Goal: Information Seeking & Learning: Learn about a topic

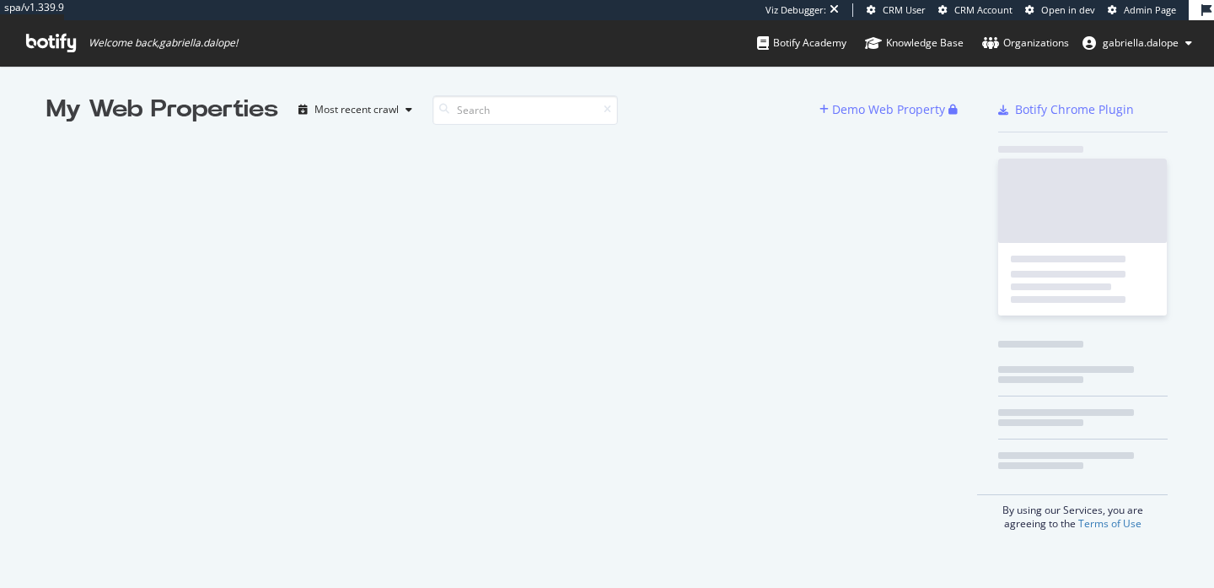
scroll to position [1, 1]
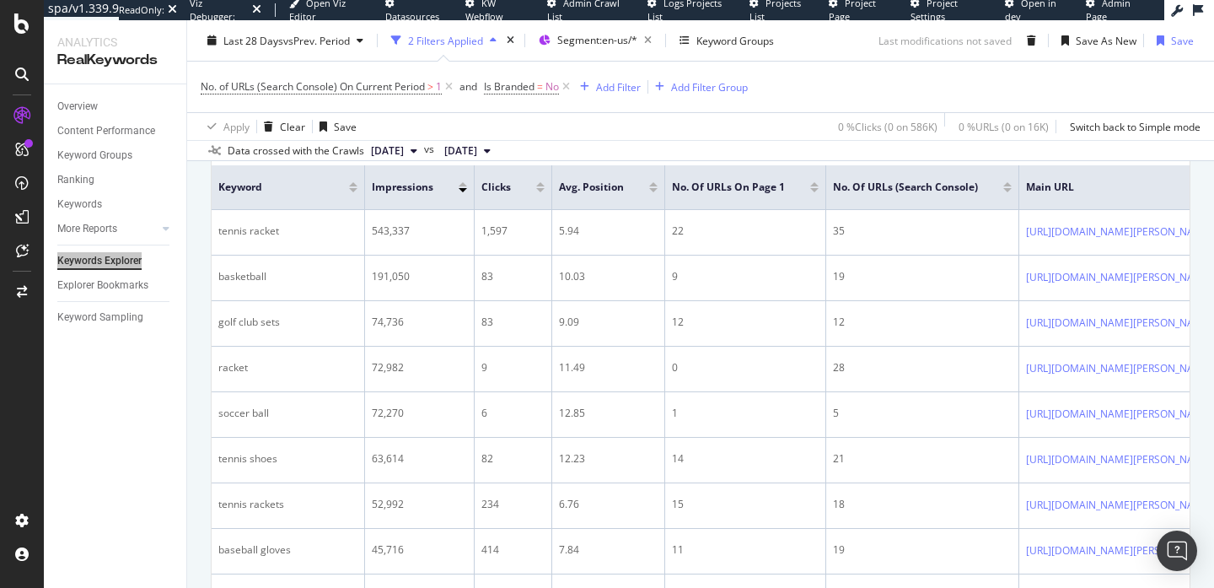
drag, startPoint x: 100, startPoint y: 261, endPoint x: 611, endPoint y: 2, distance: 573.2
click at [0, 0] on div "spa/v1.339.9 ReadOnly: Viz Debugger: Open Viz Editor Datasources KW Webflow Adm…" at bounding box center [607, 294] width 1214 height 588
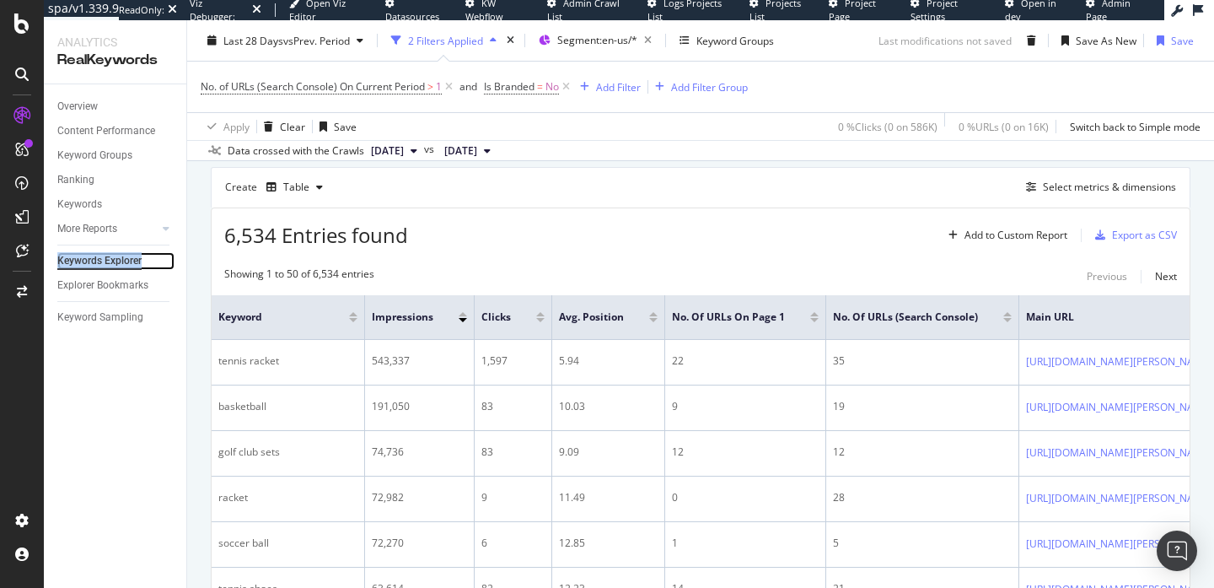
scroll to position [513, 0]
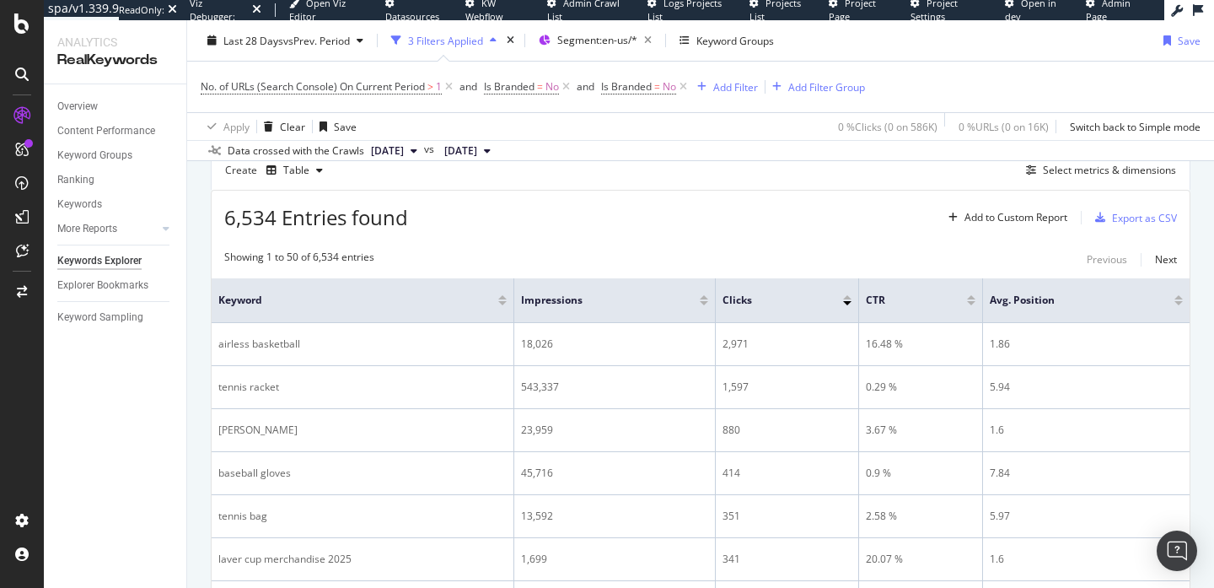
scroll to position [487, 0]
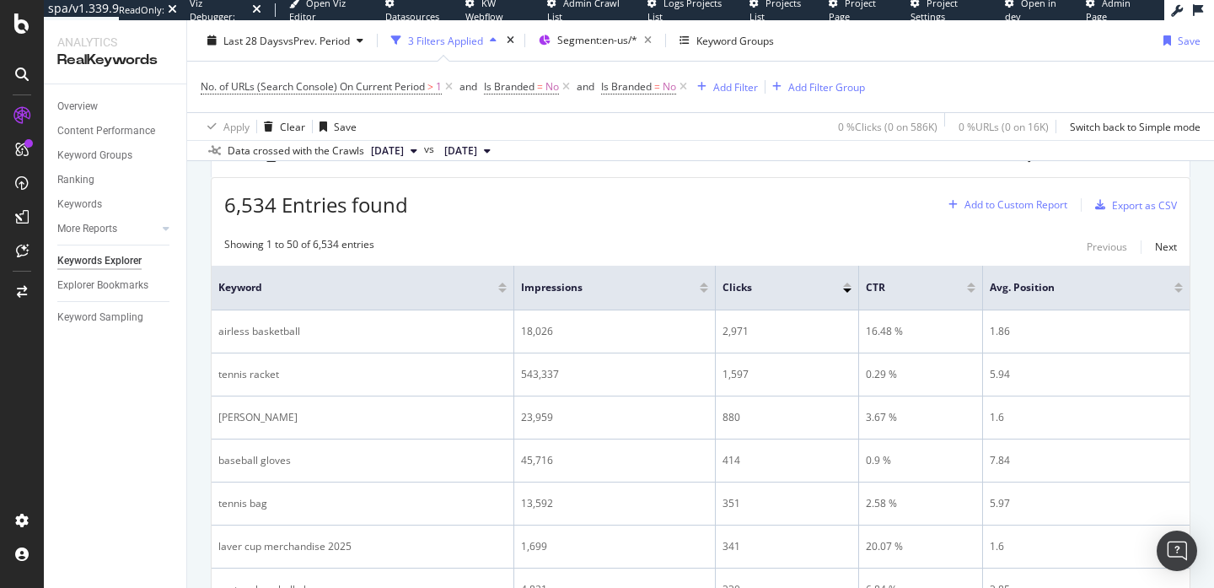
click at [1003, 208] on div "Add to Custom Report" at bounding box center [1016, 205] width 103 height 10
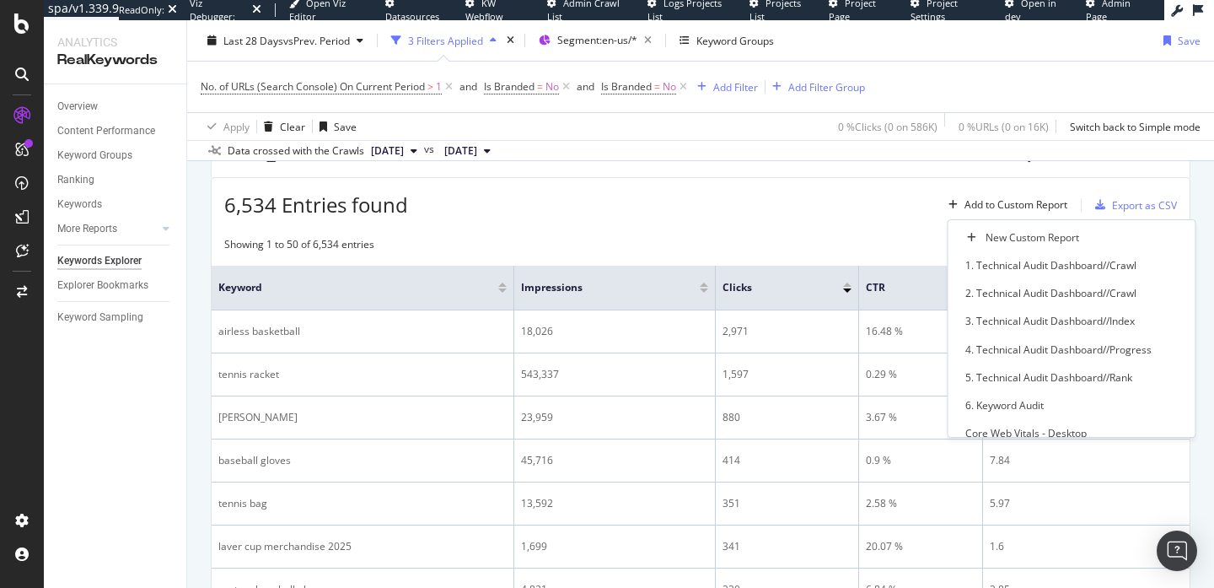
click at [735, 198] on div "6,534 Entries found Add to Custom Report Export as CSV" at bounding box center [701, 198] width 978 height 41
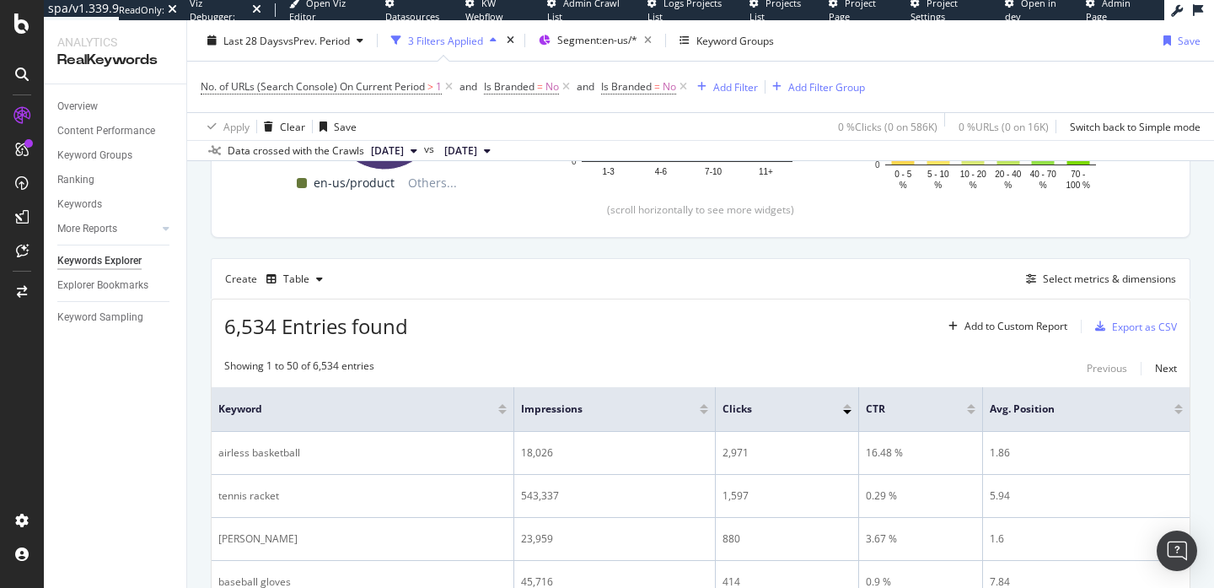
scroll to position [340, 0]
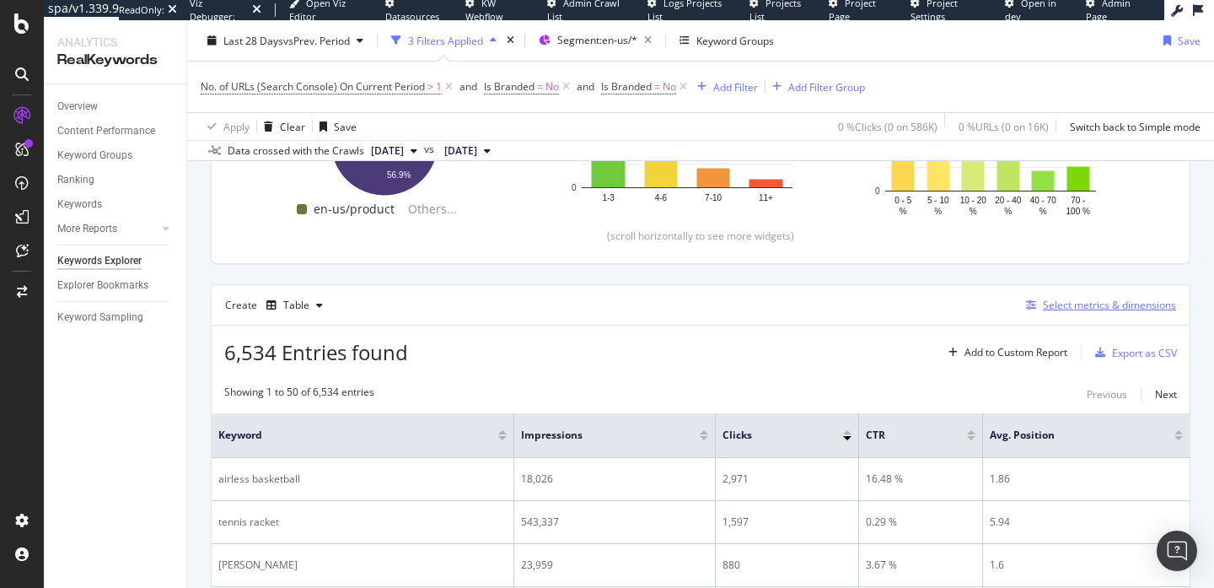
click at [1111, 306] on div "Select metrics & dimensions" at bounding box center [1109, 305] width 133 height 14
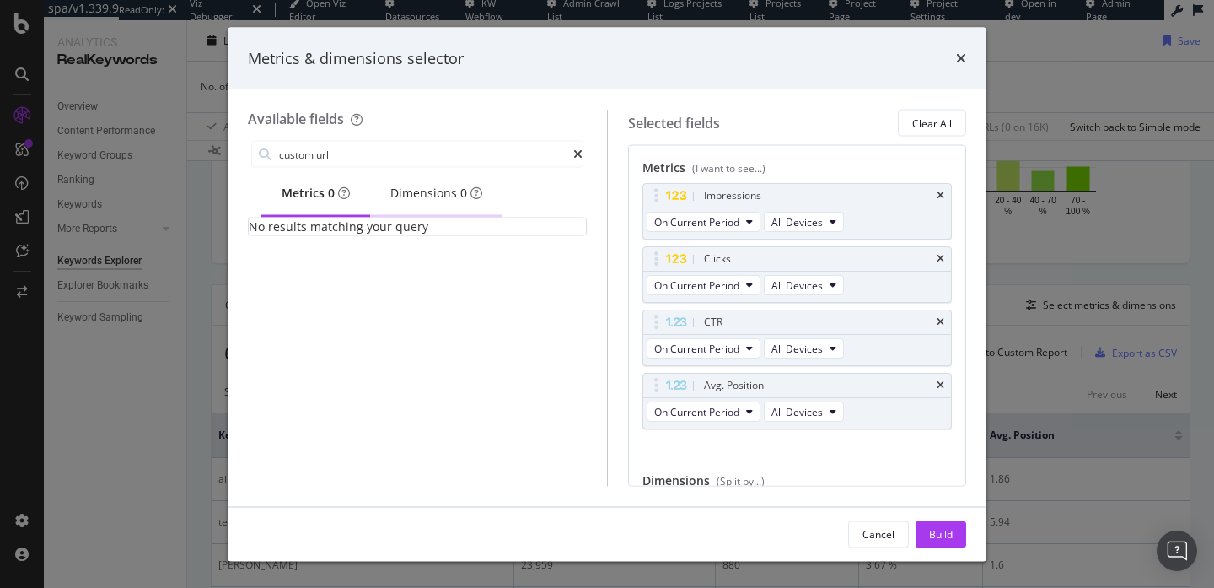
type input "custom url"
click at [421, 198] on div "Dimensions 0" at bounding box center [436, 193] width 92 height 17
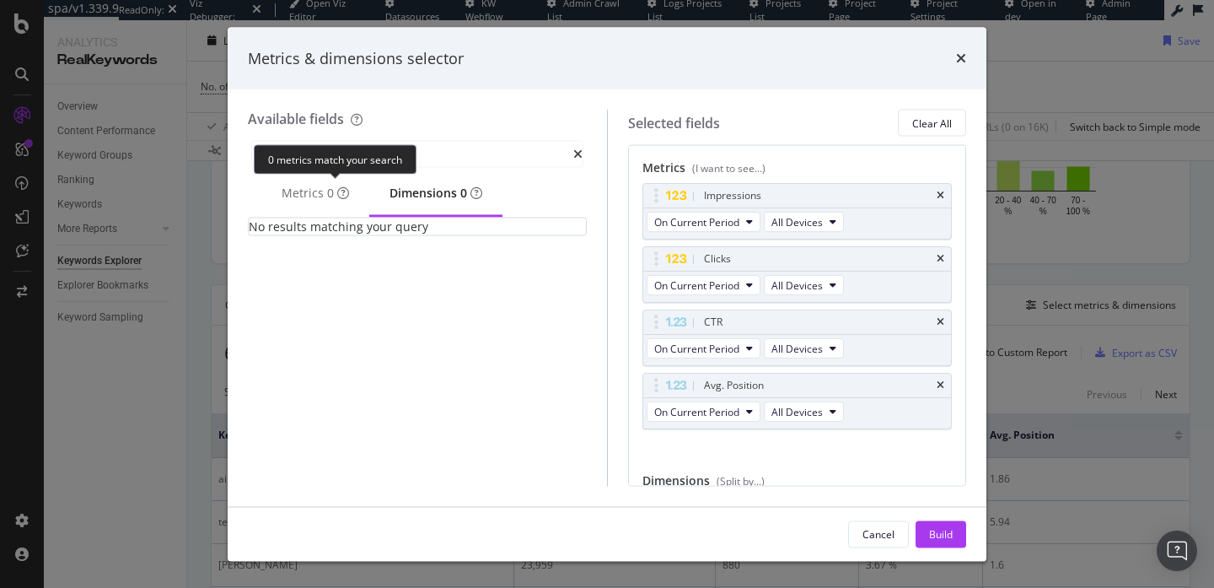
click at [408, 153] on div "0 metrics match your search" at bounding box center [335, 159] width 163 height 30
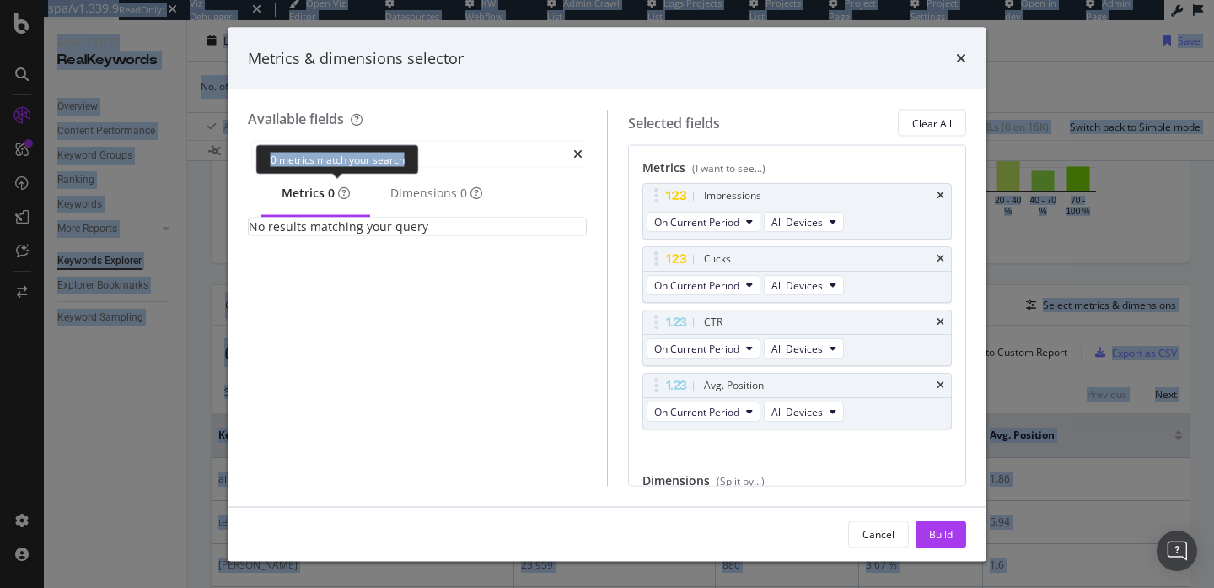
click at [408, 153] on div "0 metrics match your search" at bounding box center [337, 159] width 163 height 30
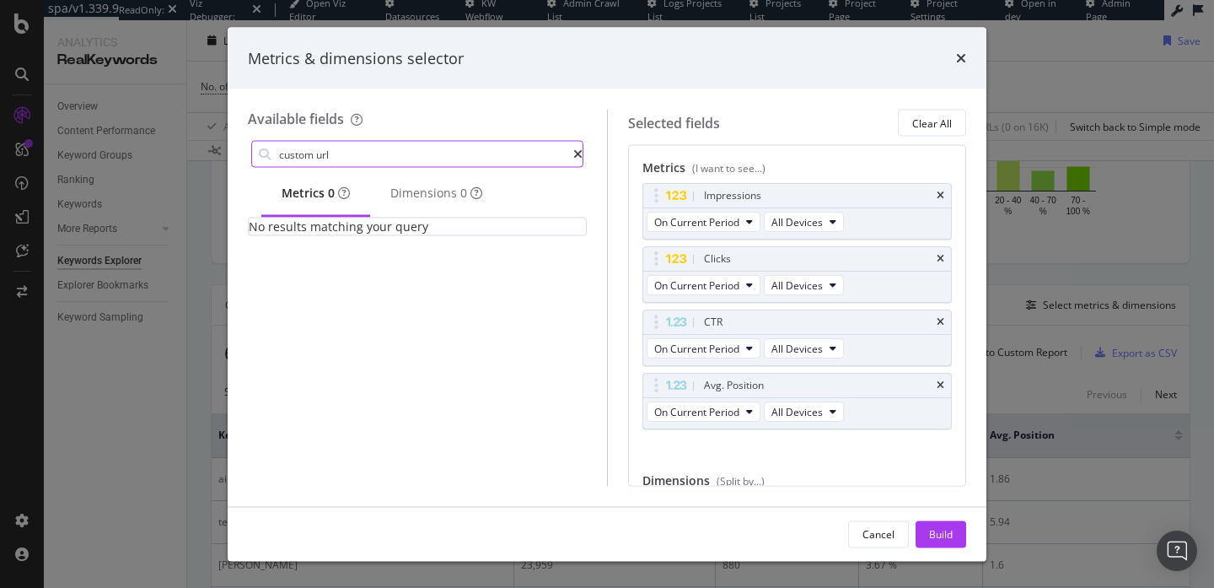
click at [455, 153] on input "custom url" at bounding box center [425, 154] width 296 height 25
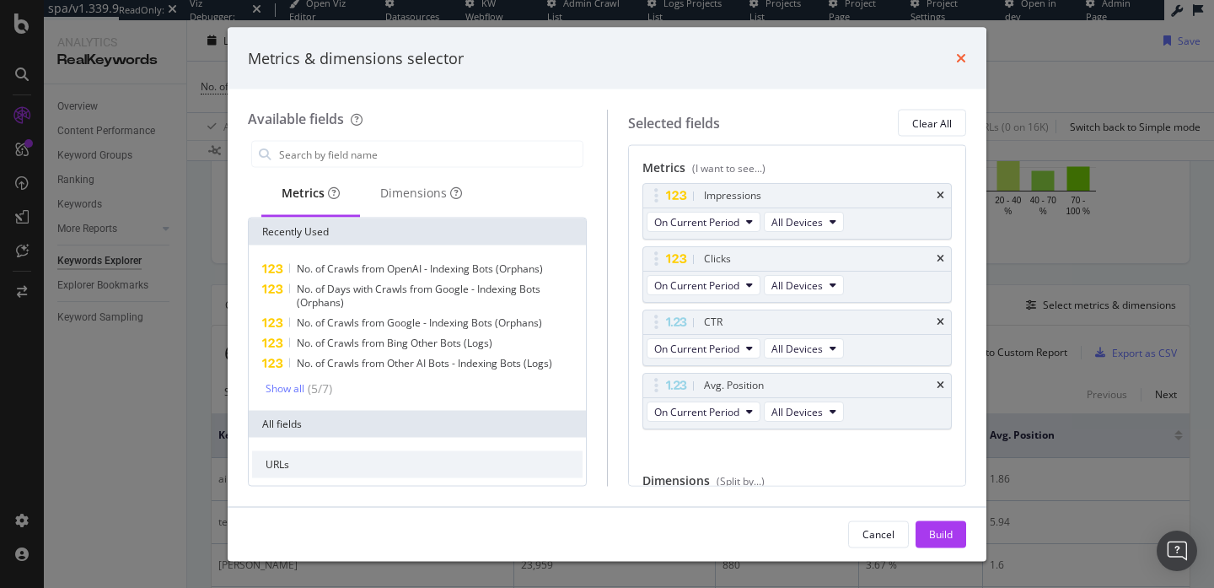
click at [960, 55] on icon "times" at bounding box center [961, 57] width 10 height 13
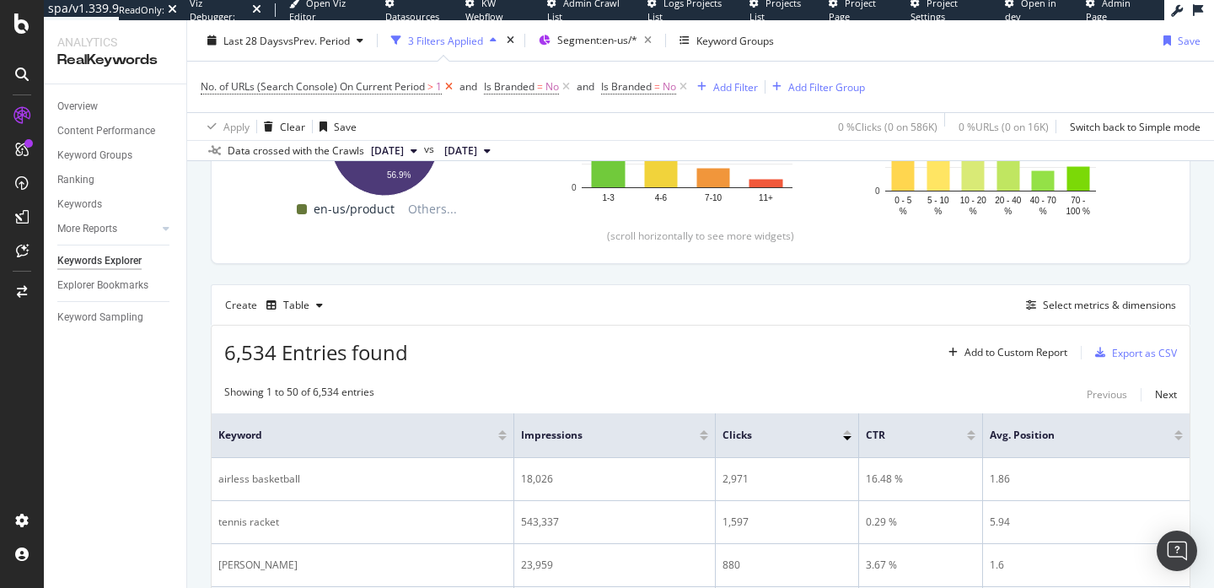
click at [448, 87] on icon at bounding box center [449, 86] width 14 height 17
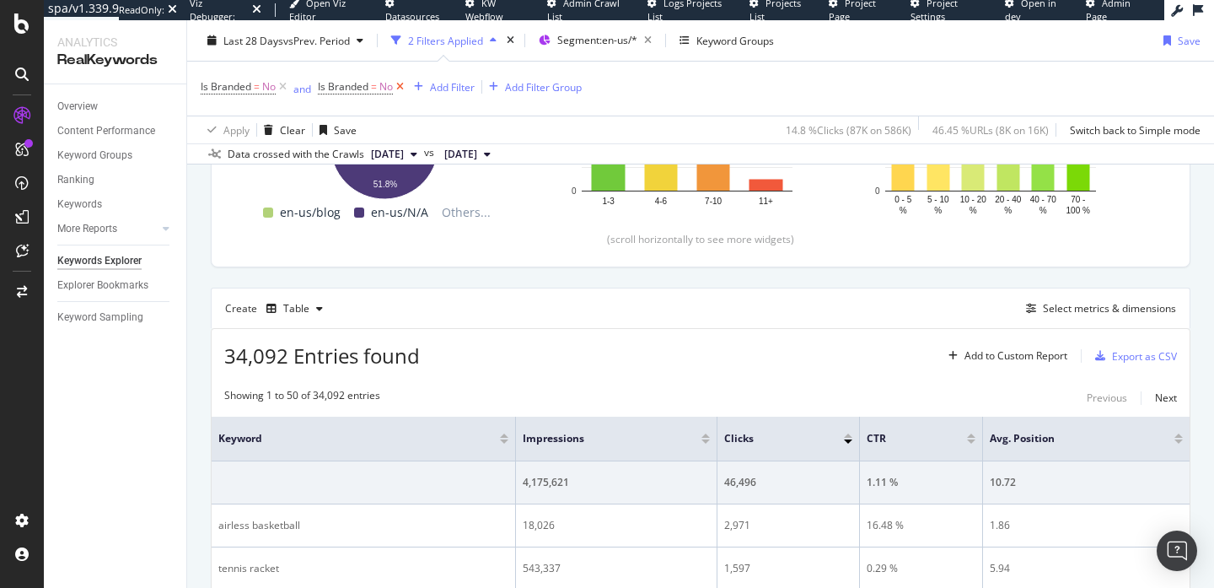
click at [404, 89] on icon at bounding box center [400, 86] width 14 height 17
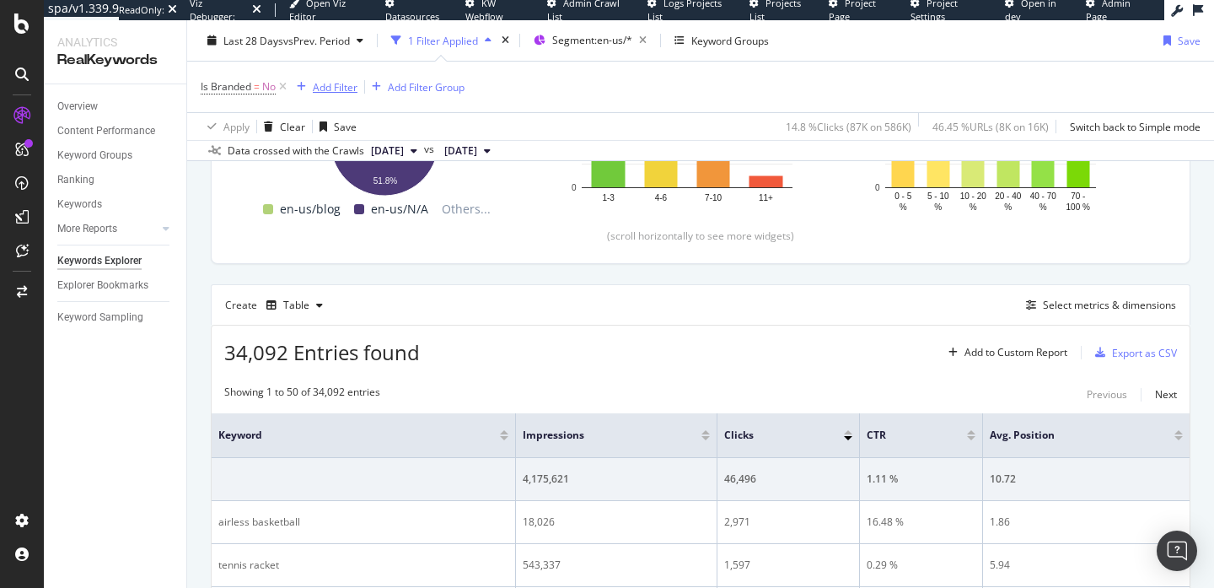
click at [323, 83] on div "Add Filter" at bounding box center [335, 86] width 45 height 14
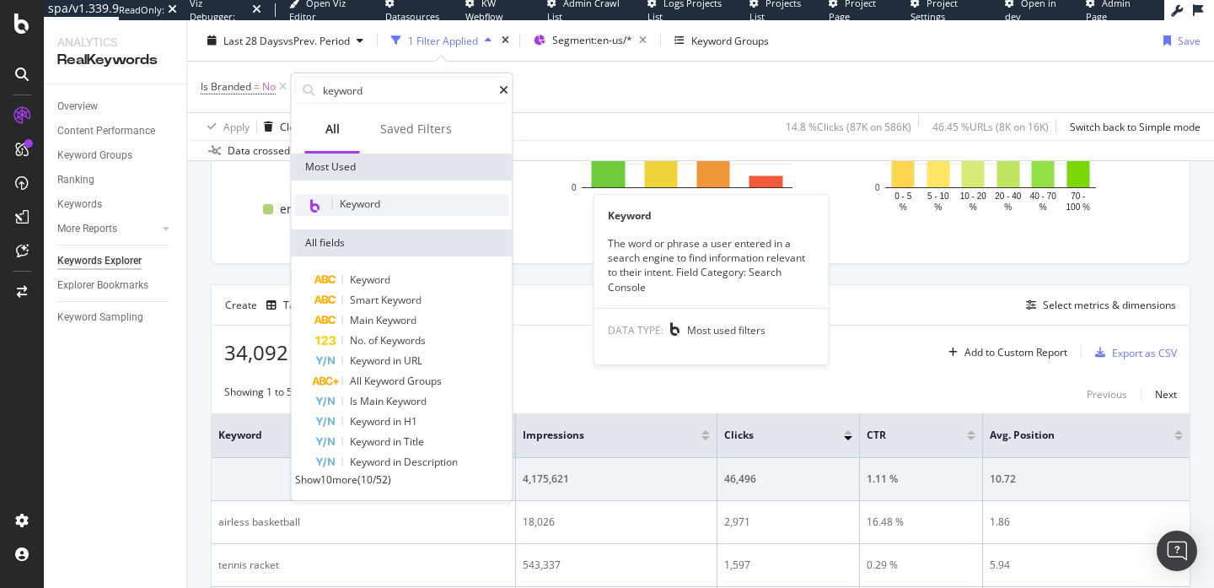
type input "keyword"
click at [380, 199] on span "Keyword" at bounding box center [360, 203] width 40 height 14
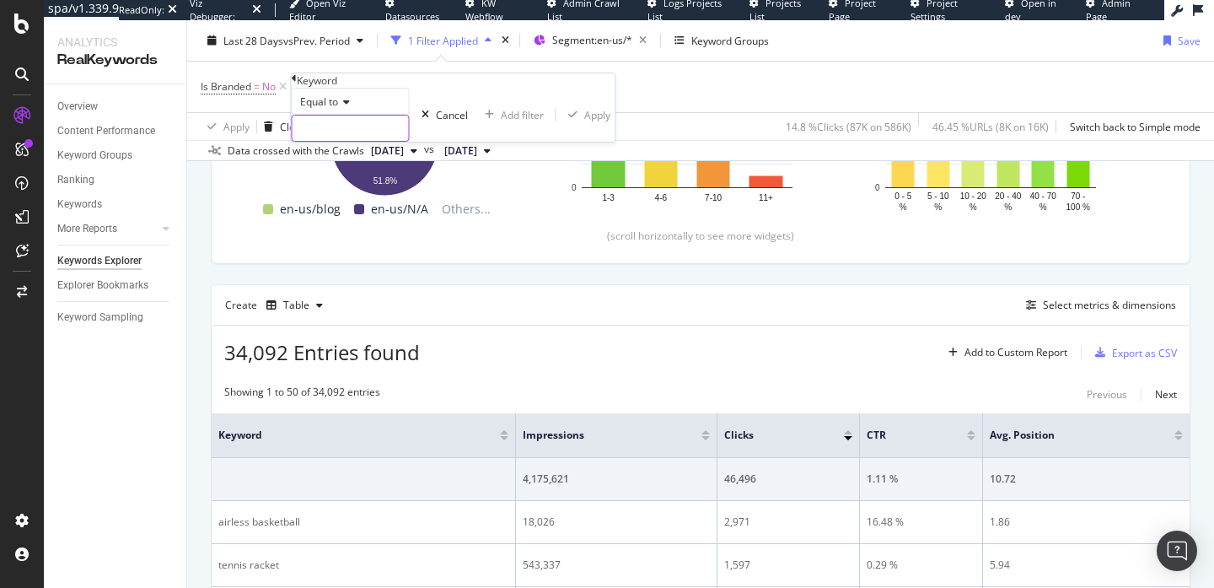
click at [368, 141] on input "text" at bounding box center [351, 128] width 116 height 25
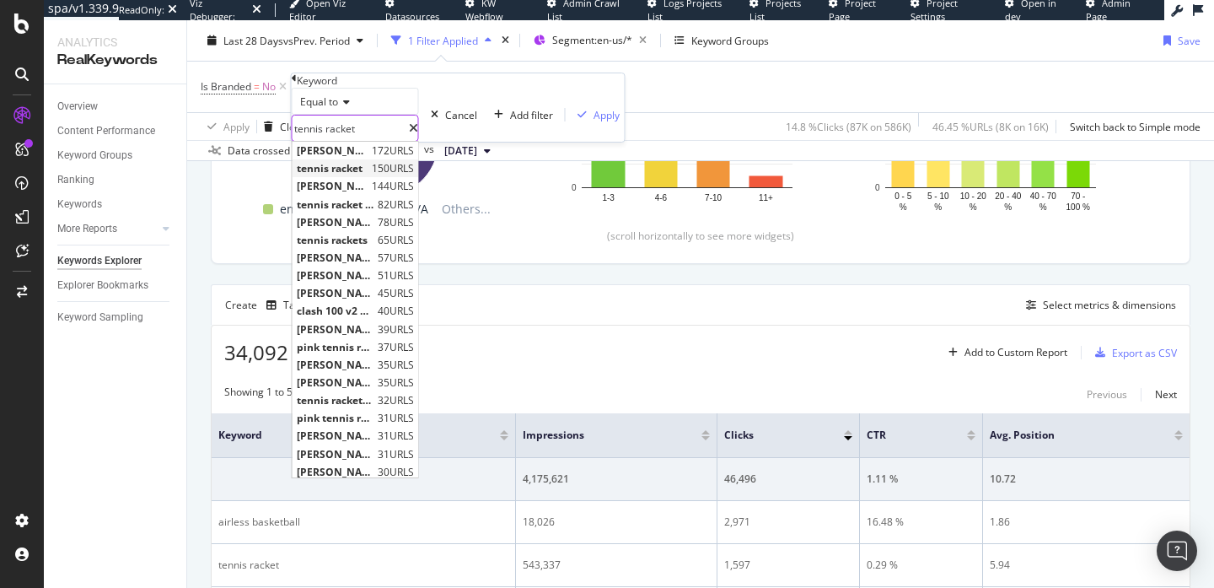
type input "tennis racket"
click at [368, 175] on span "tennis racket" at bounding box center [332, 168] width 71 height 14
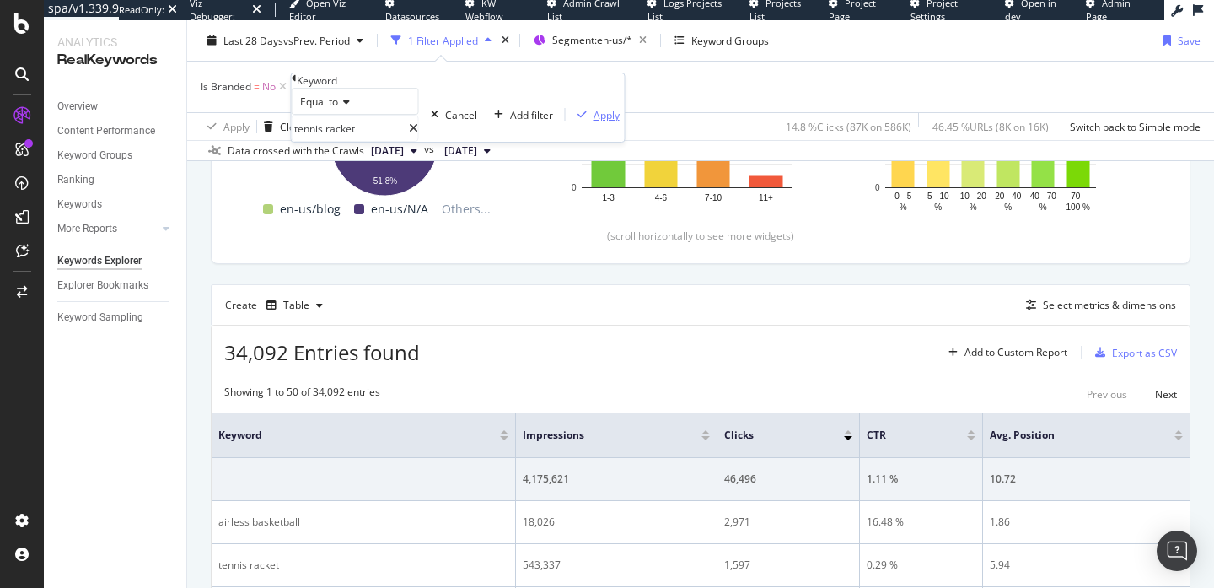
click at [594, 122] on div "Apply" at bounding box center [607, 115] width 26 height 14
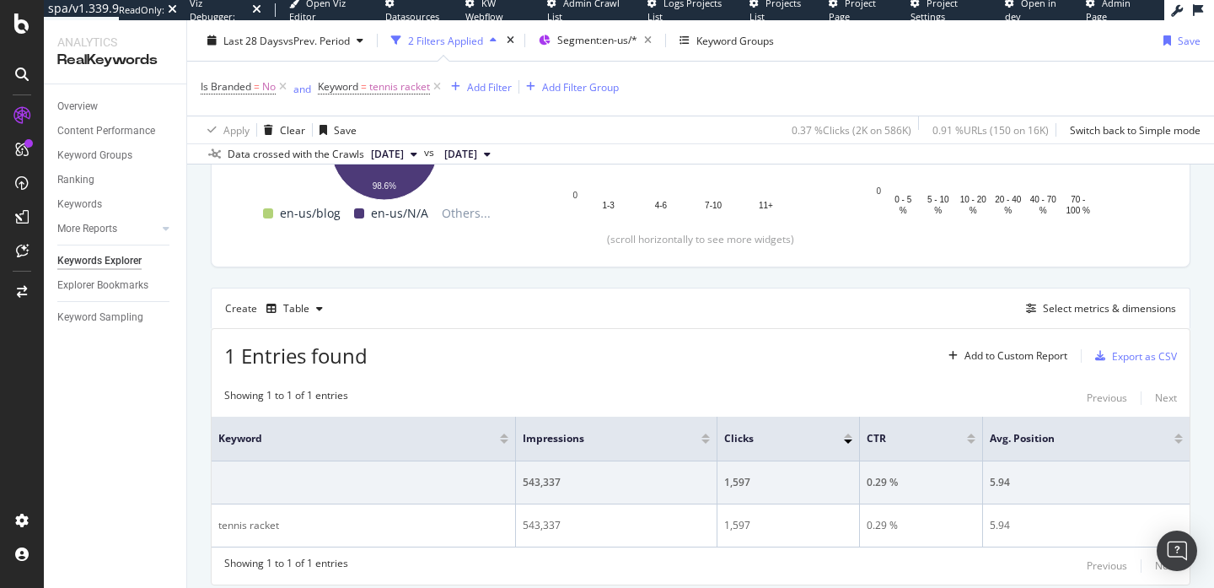
scroll to position [393, 0]
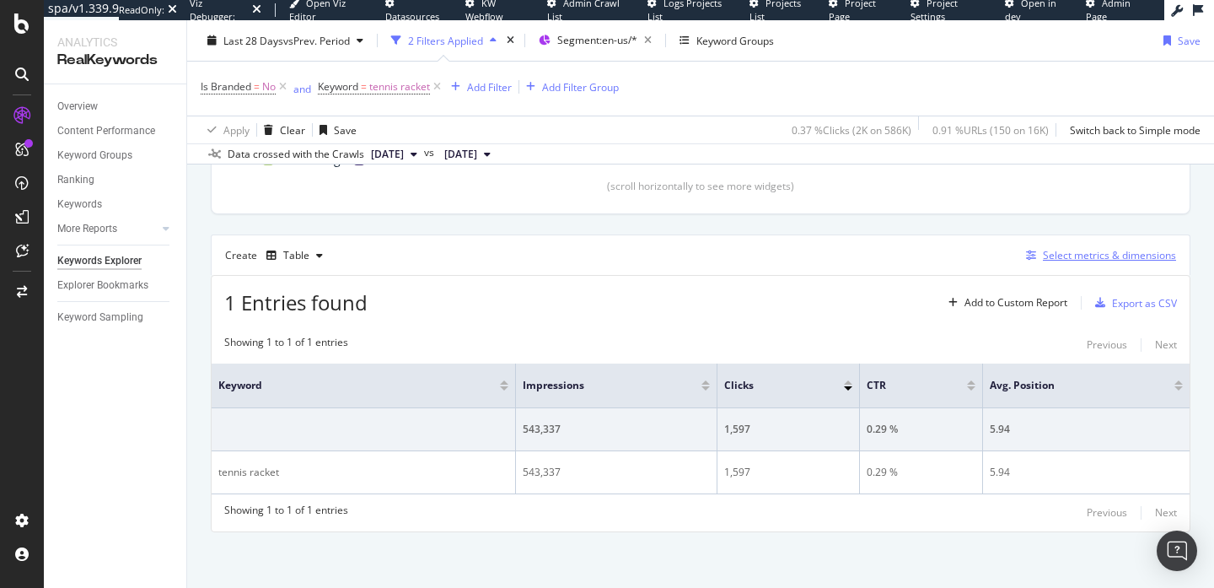
click at [1058, 254] on div "Select metrics & dimensions" at bounding box center [1109, 255] width 133 height 14
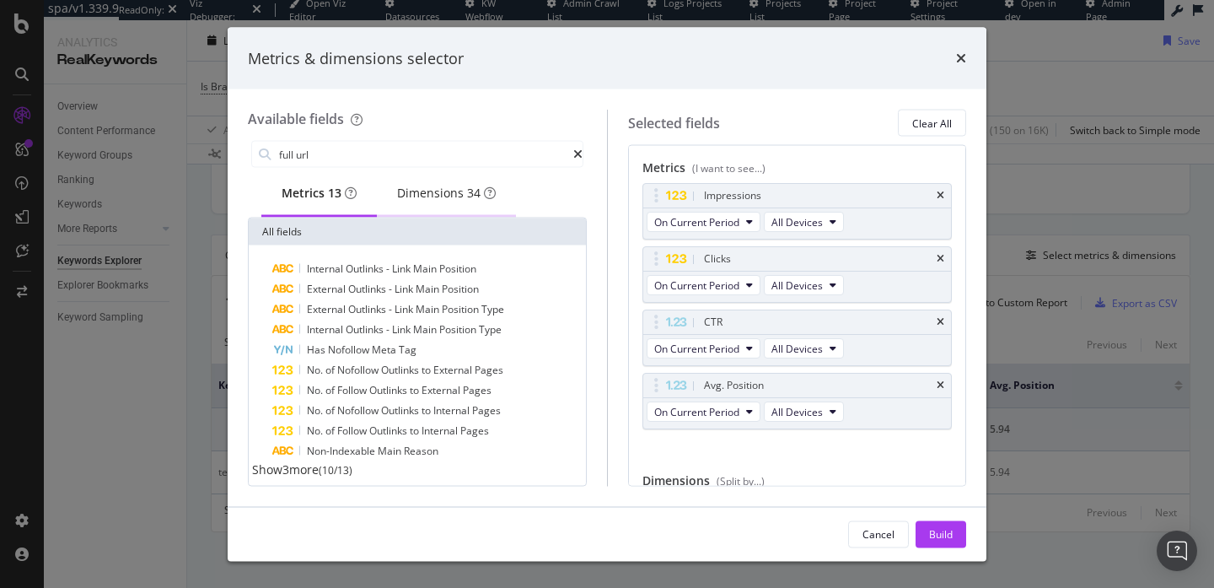
type input "full url"
click at [433, 202] on div "Dimensions 34" at bounding box center [446, 193] width 99 height 17
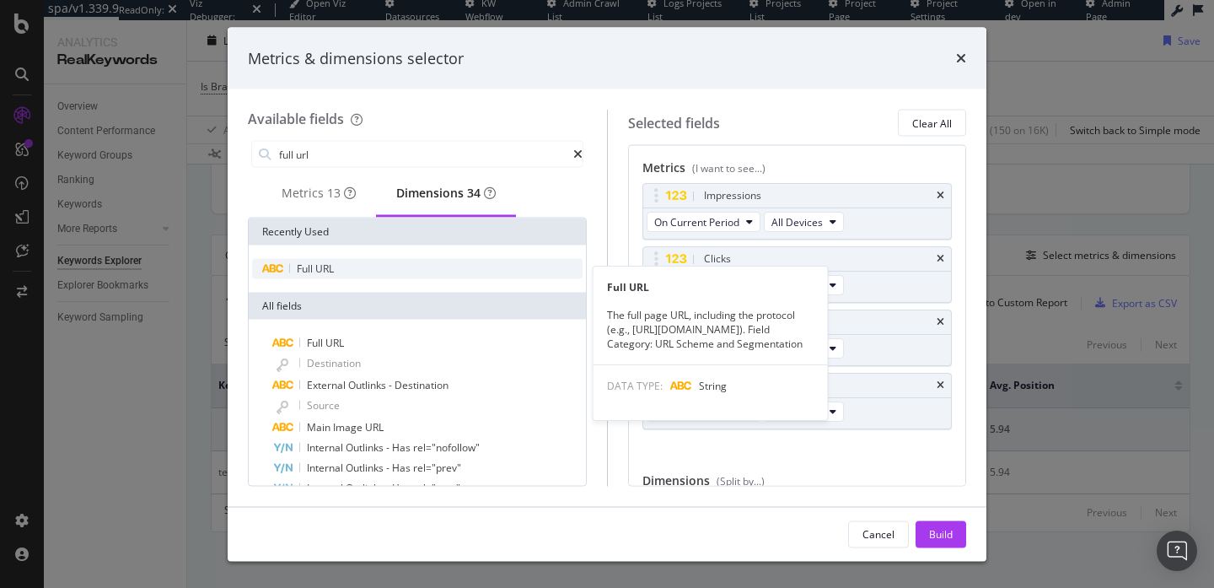
click at [425, 277] on div "Full URL" at bounding box center [417, 269] width 331 height 20
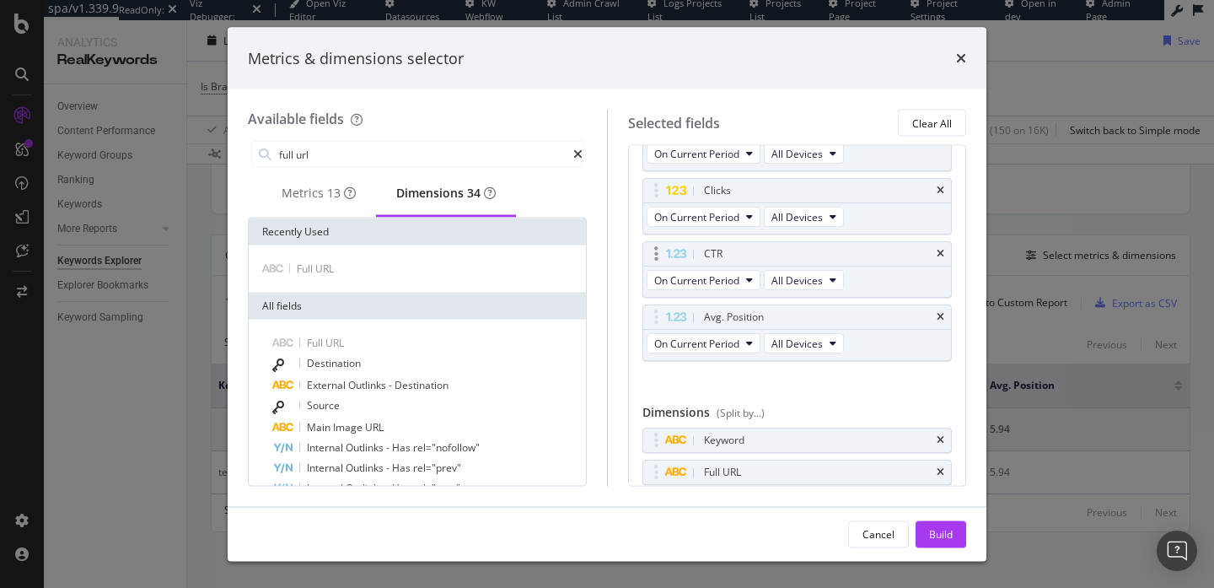
scroll to position [0, 0]
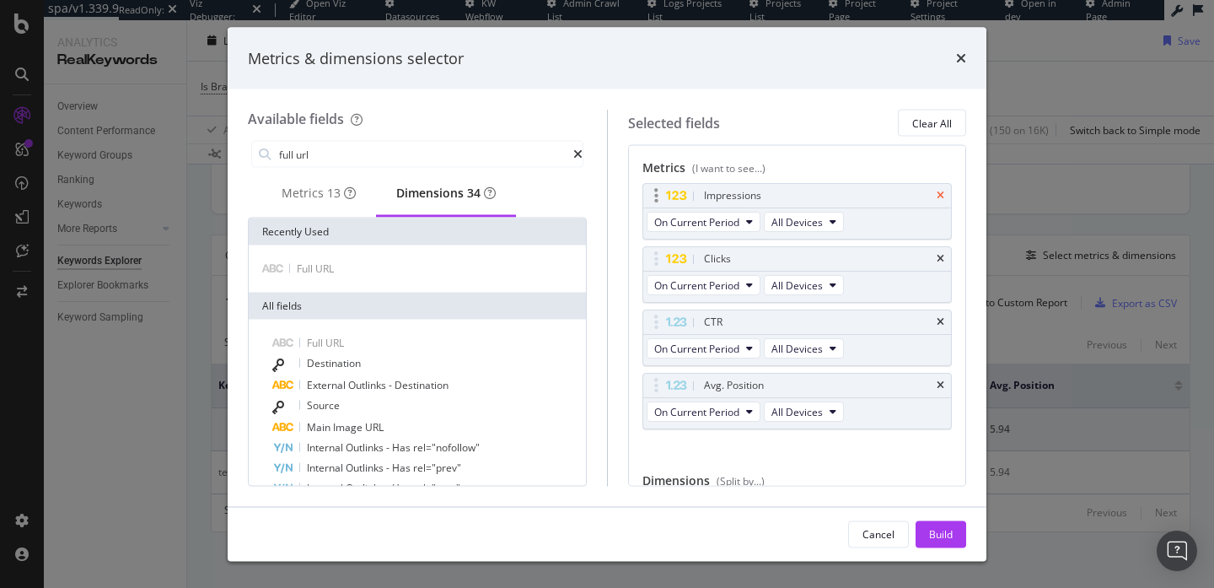
click at [937, 192] on icon "times" at bounding box center [941, 196] width 8 height 10
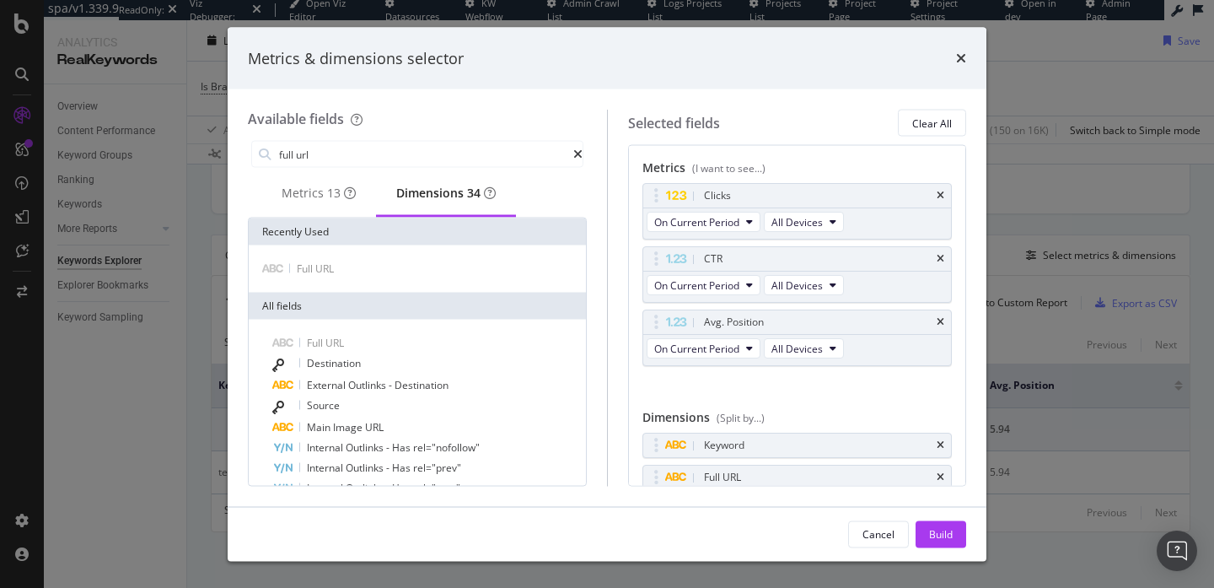
click at [937, 192] on icon "times" at bounding box center [941, 196] width 8 height 10
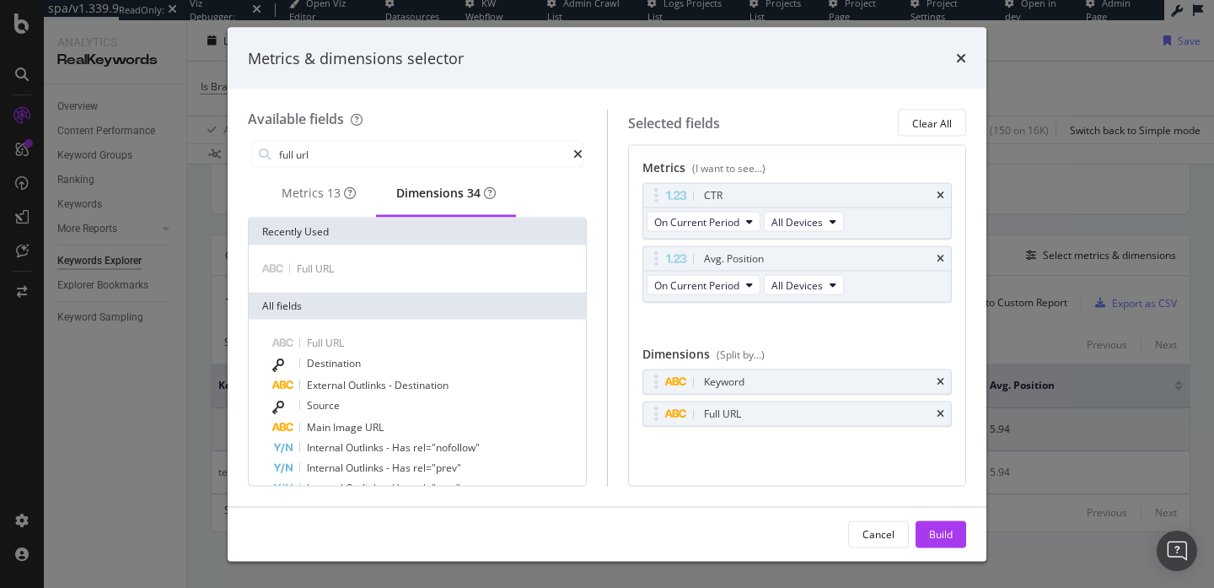
click at [937, 192] on icon "times" at bounding box center [941, 196] width 8 height 10
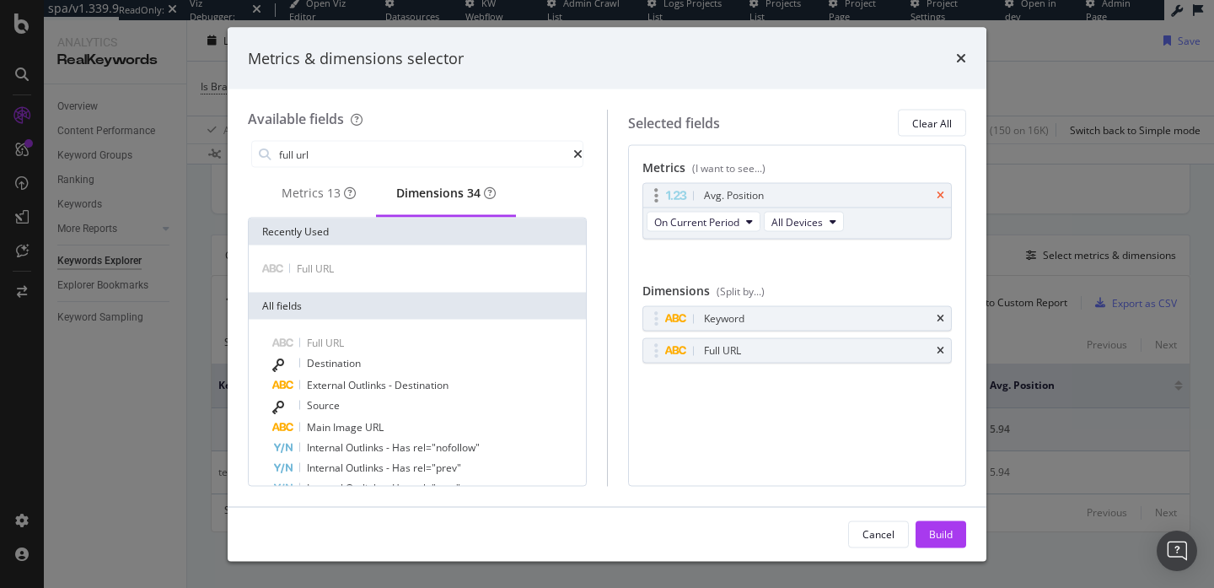
click at [938, 196] on icon "times" at bounding box center [941, 196] width 8 height 10
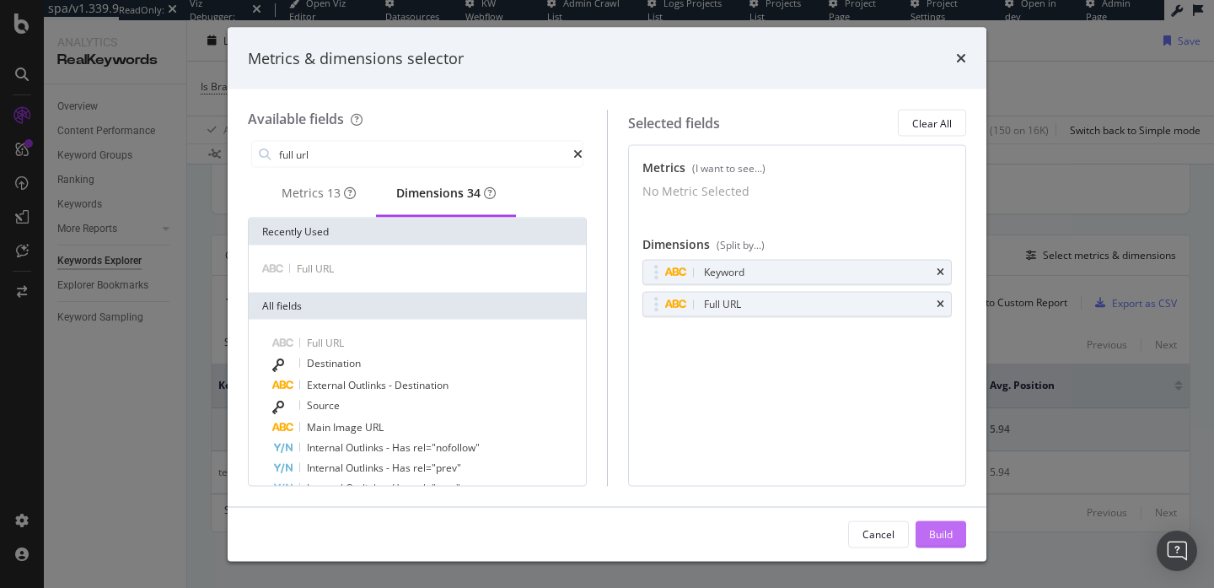
click at [940, 533] on div "Build" at bounding box center [941, 533] width 24 height 14
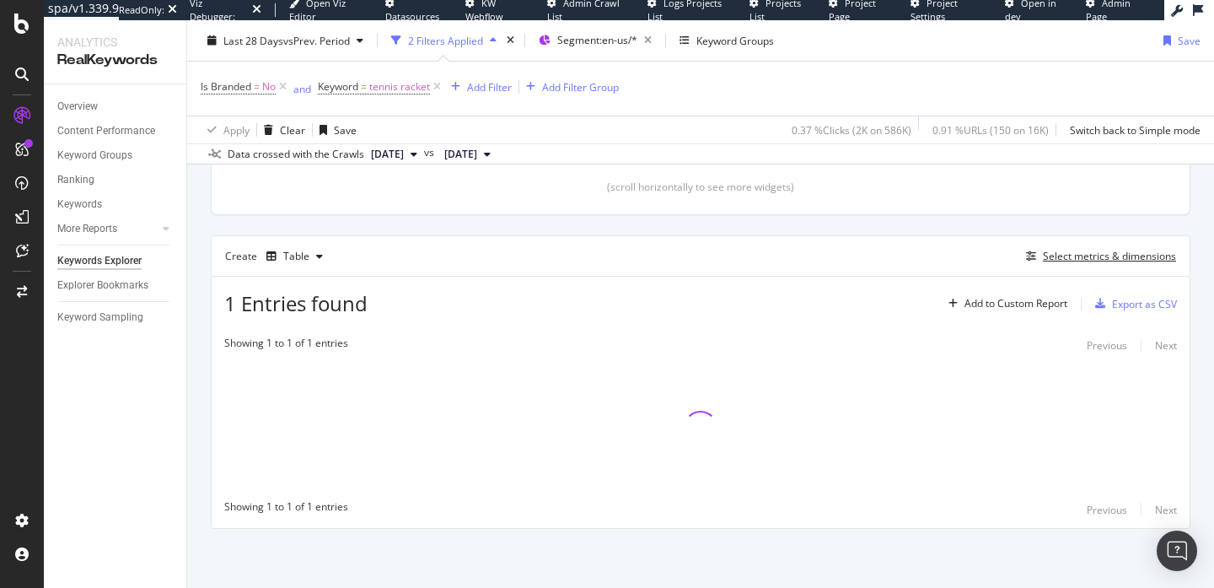
scroll to position [390, 0]
click at [1066, 258] on div "Select metrics & dimensions" at bounding box center [1109, 258] width 133 height 14
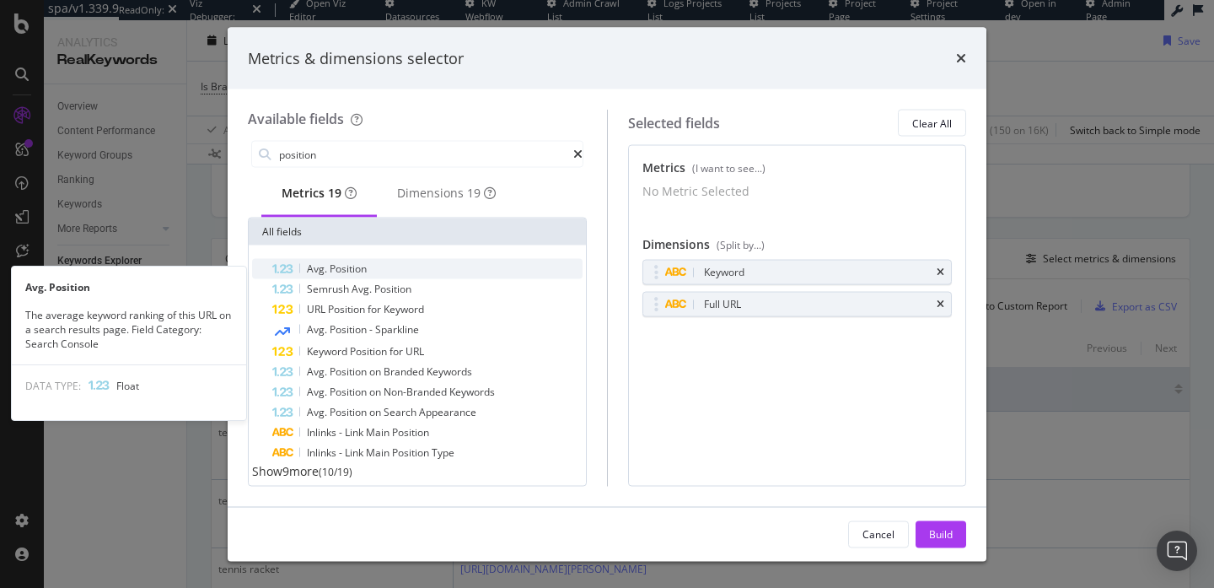
type input "position"
click at [428, 278] on div "Avg. Position" at bounding box center [427, 269] width 310 height 20
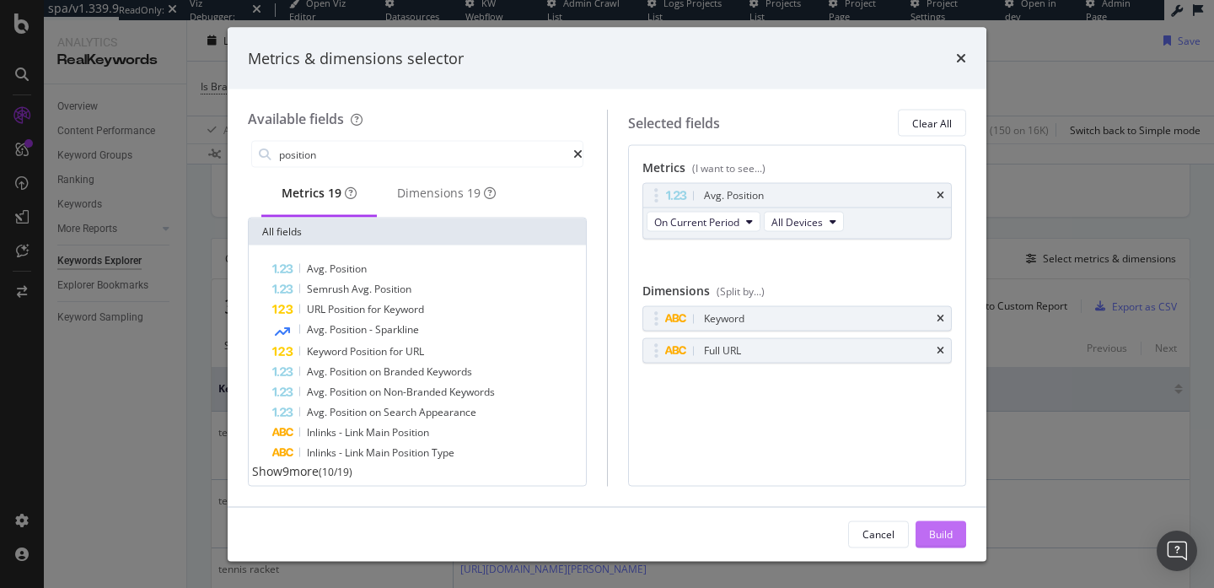
click at [944, 527] on div "Build" at bounding box center [941, 533] width 24 height 14
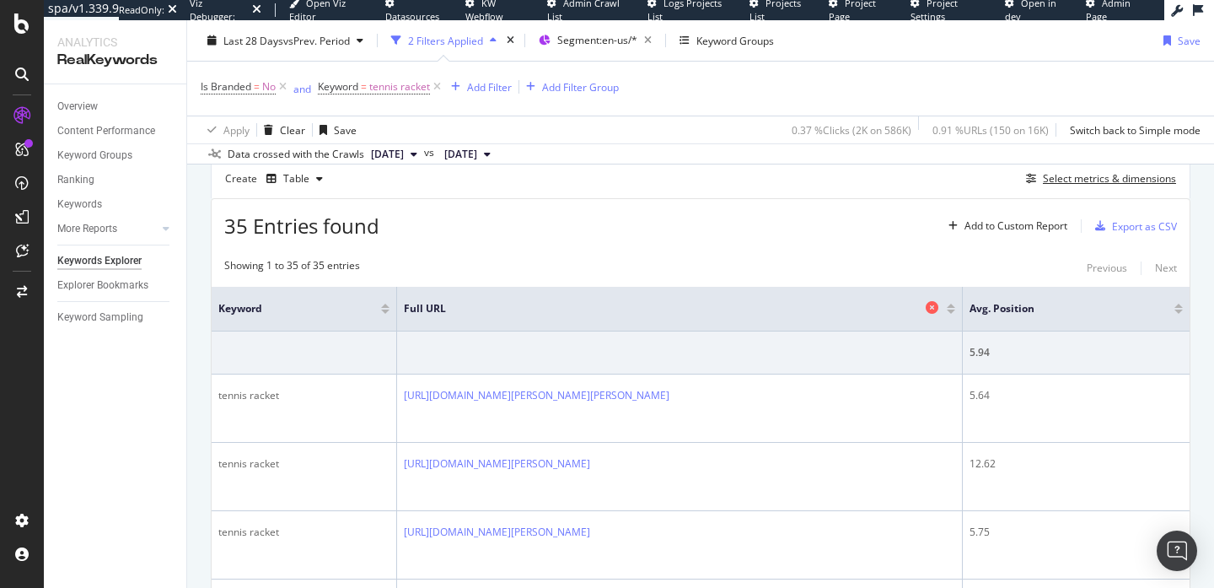
scroll to position [465, 0]
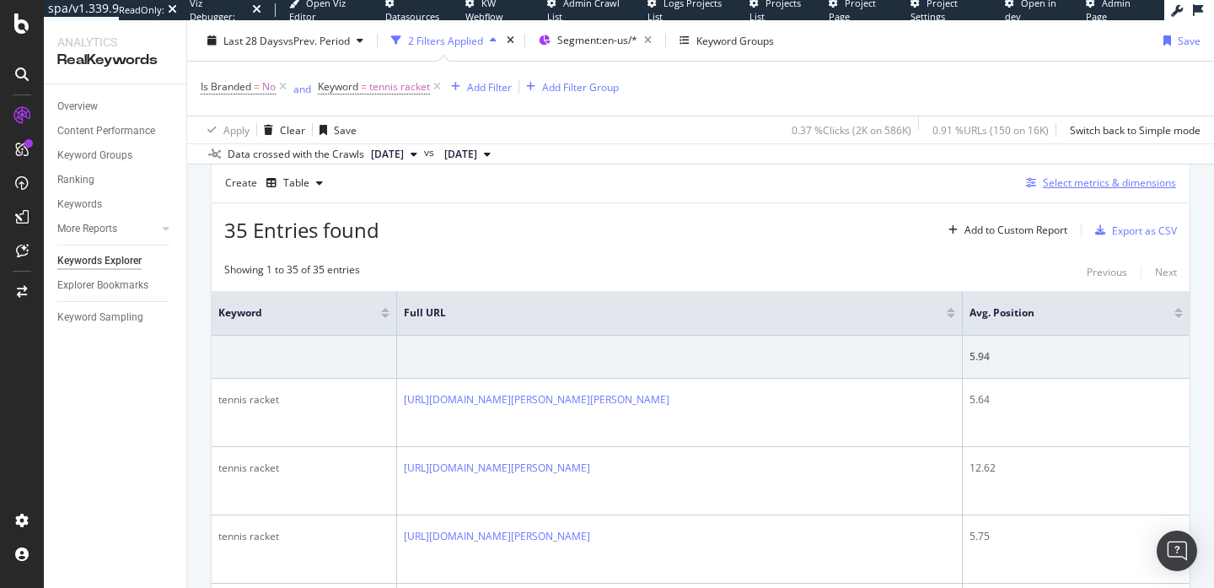
click at [1051, 178] on div "Select metrics & dimensions" at bounding box center [1109, 182] width 133 height 14
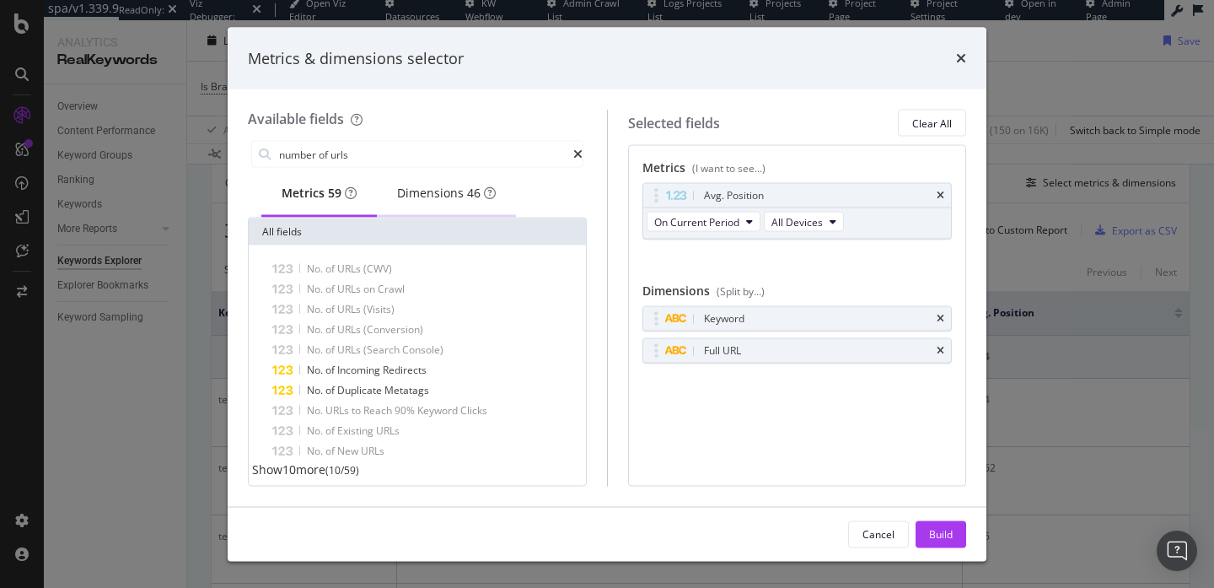
type input "number of urls"
click at [451, 195] on div "Dimensions 46" at bounding box center [446, 193] width 99 height 17
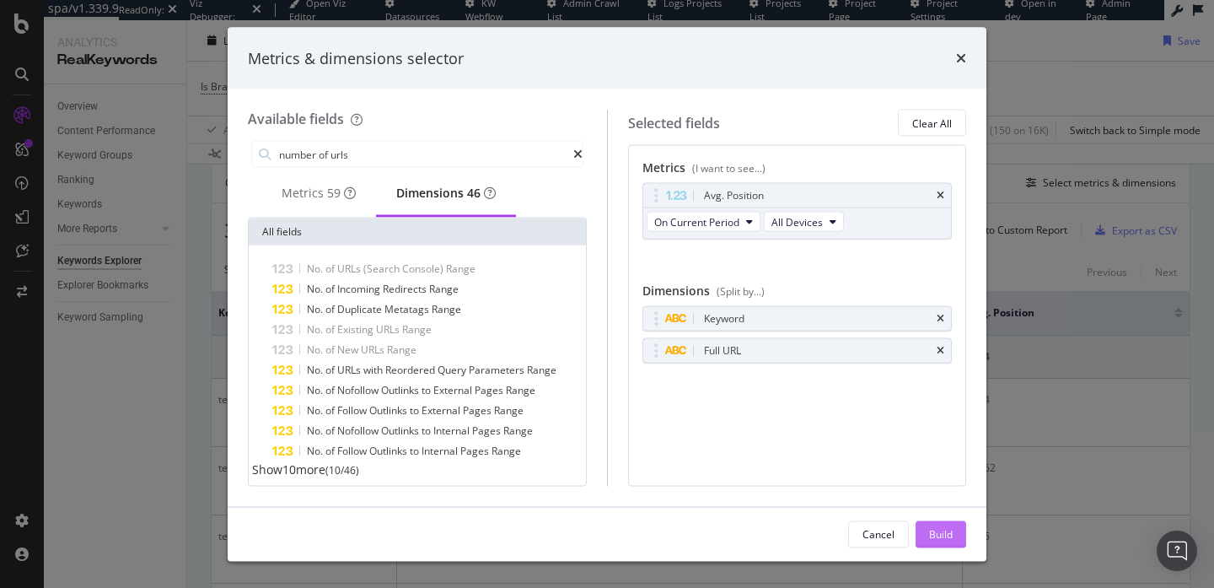
click at [942, 530] on div "Build" at bounding box center [941, 533] width 24 height 14
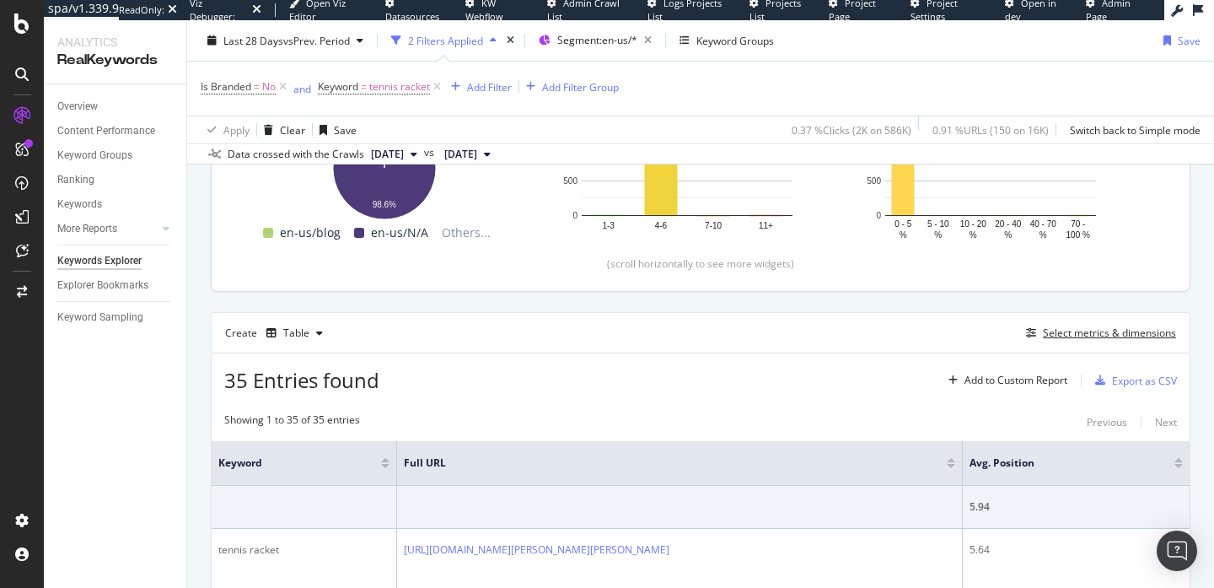
scroll to position [329, 0]
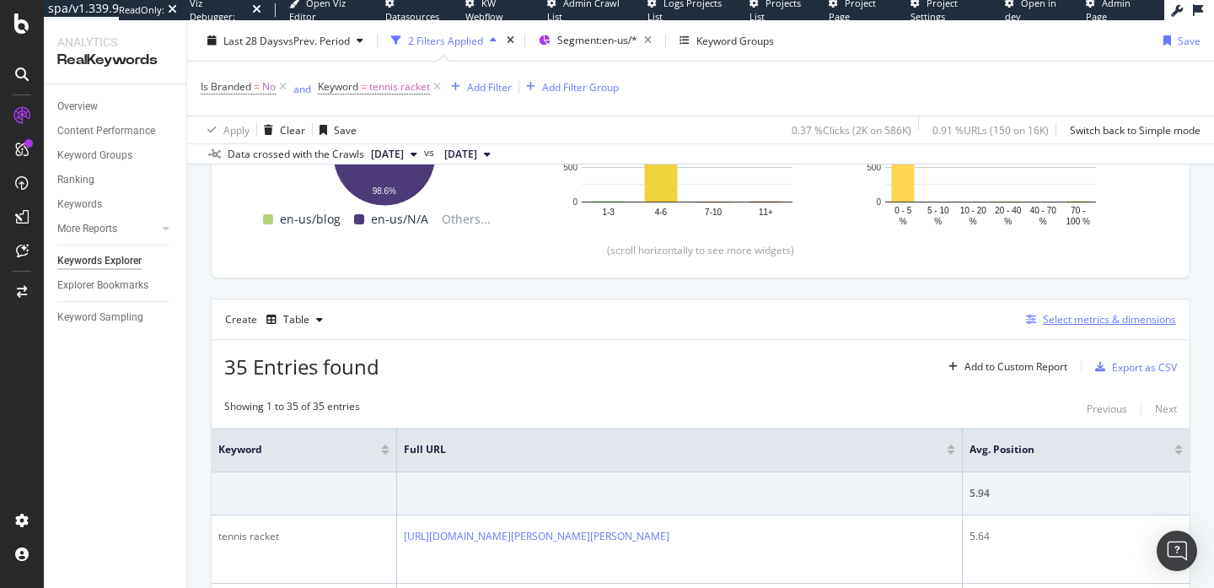
click at [1059, 318] on div "Select metrics & dimensions" at bounding box center [1109, 319] width 133 height 14
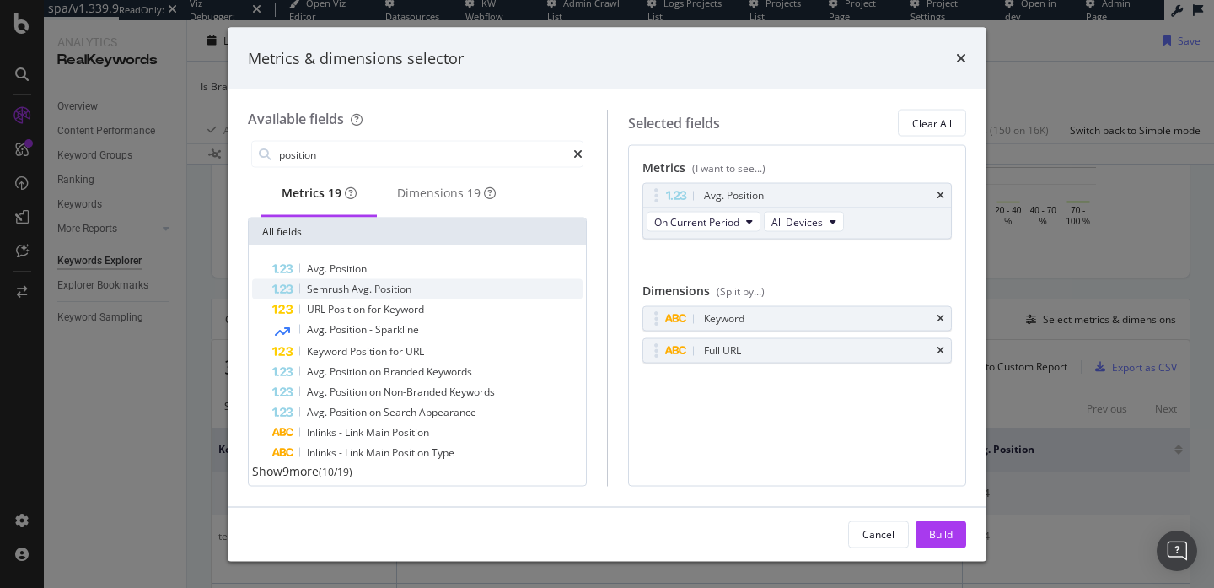
click at [460, 292] on div "Semrush Avg. Position" at bounding box center [427, 289] width 310 height 20
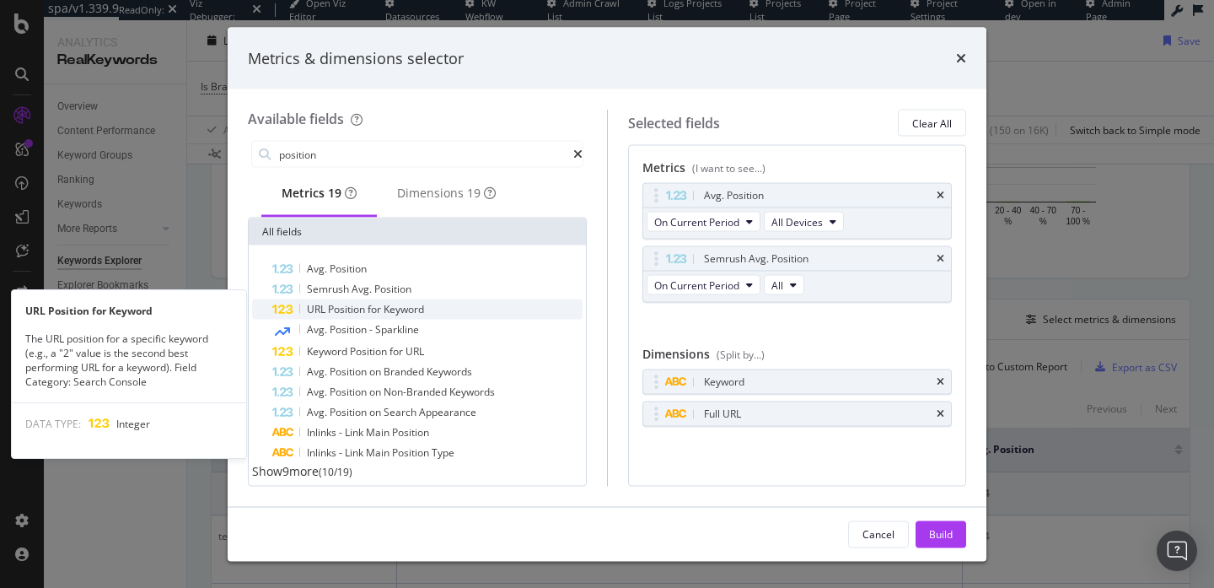
scroll to position [21, 0]
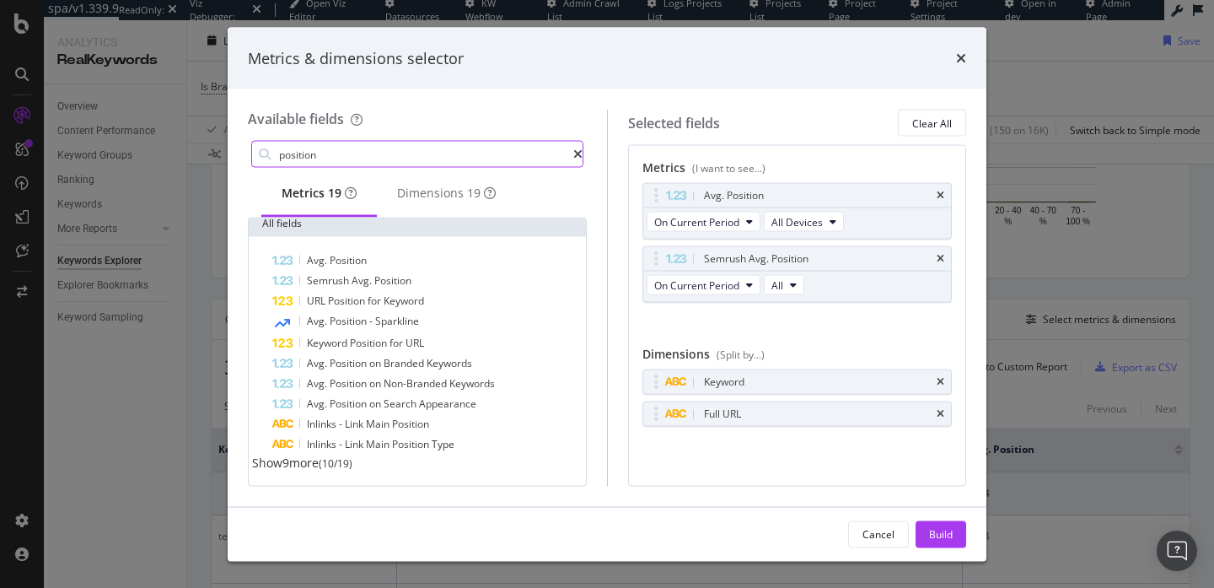
click at [384, 148] on input "position" at bounding box center [425, 154] width 296 height 25
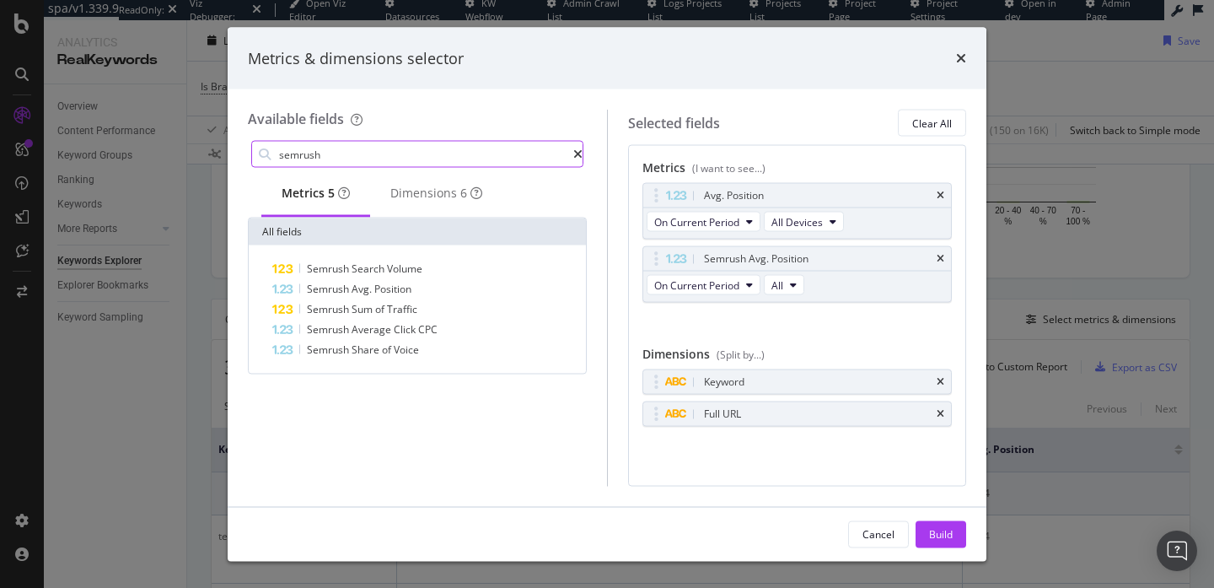
scroll to position [0, 0]
click at [939, 260] on icon "times" at bounding box center [941, 259] width 8 height 10
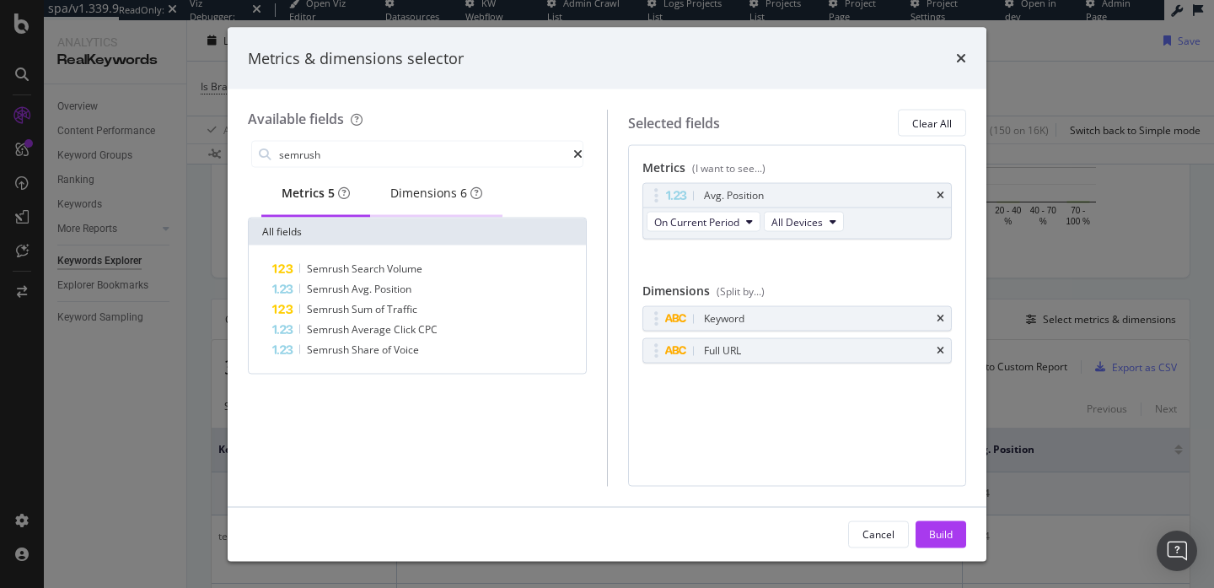
click at [421, 208] on div "Dimensions 6" at bounding box center [436, 194] width 132 height 46
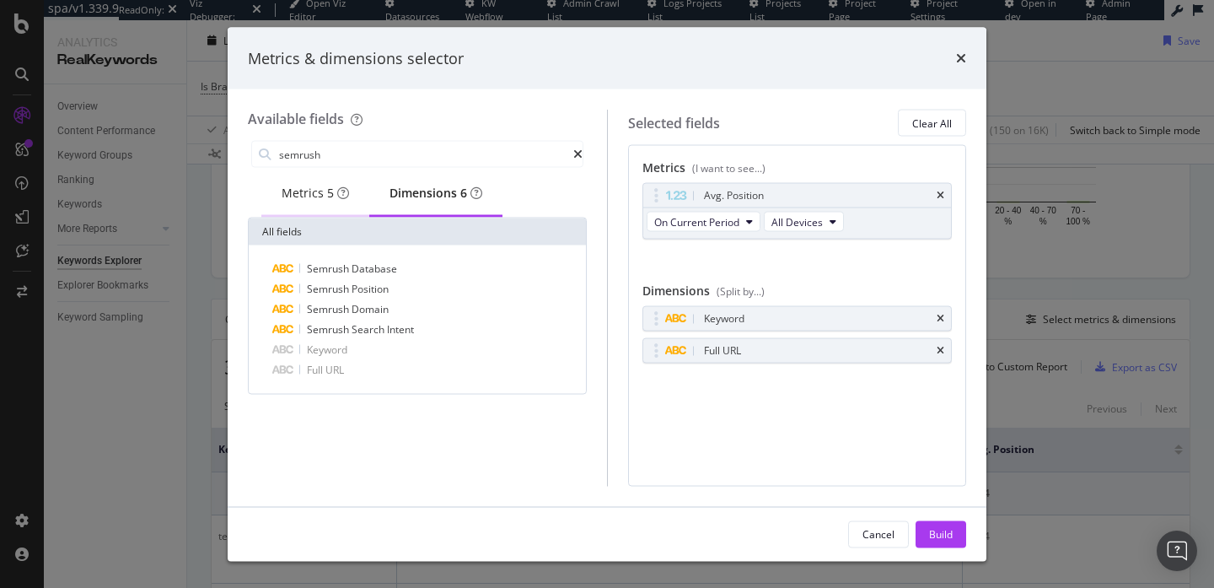
click at [324, 197] on div "Metrics 5" at bounding box center [315, 193] width 67 height 17
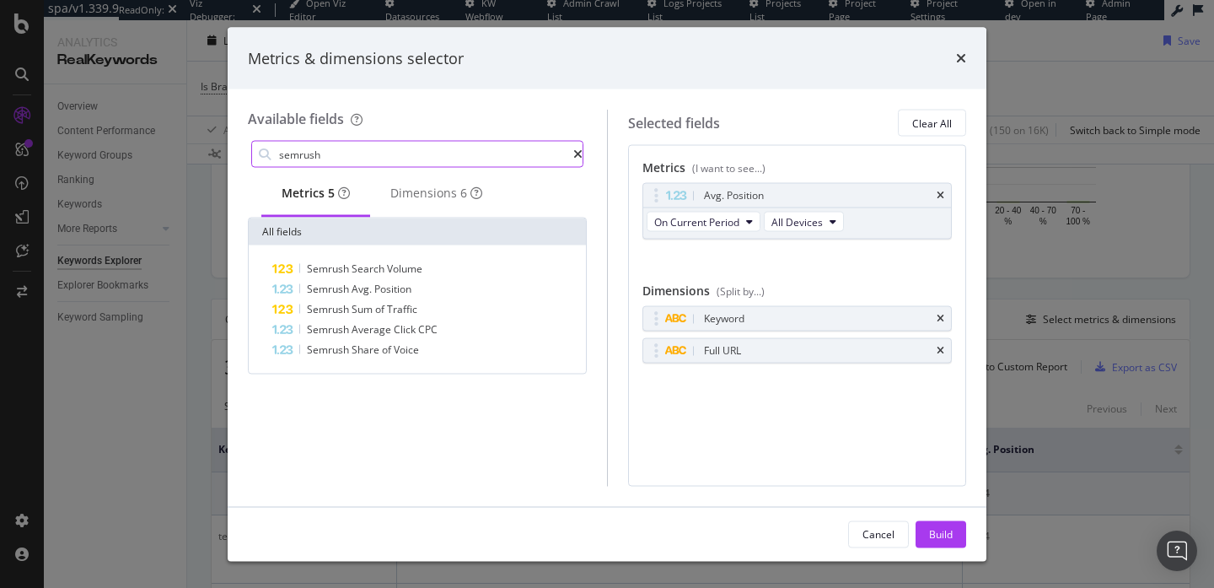
click at [328, 152] on input "semrush" at bounding box center [425, 154] width 296 height 25
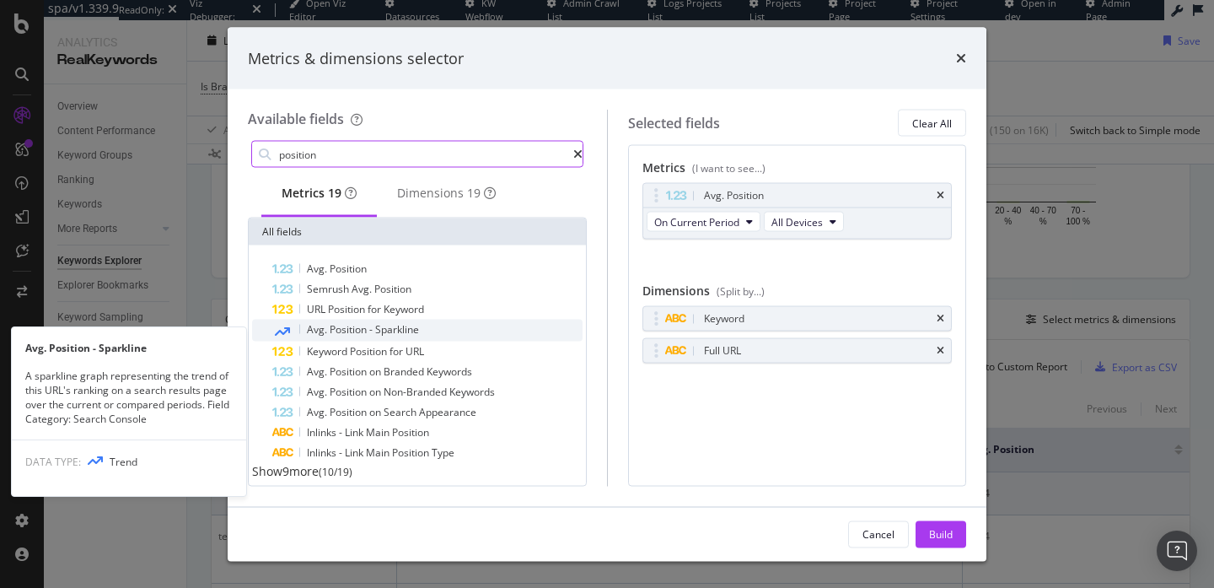
type input "position"
click at [386, 336] on span "Sparkline" at bounding box center [397, 329] width 44 height 14
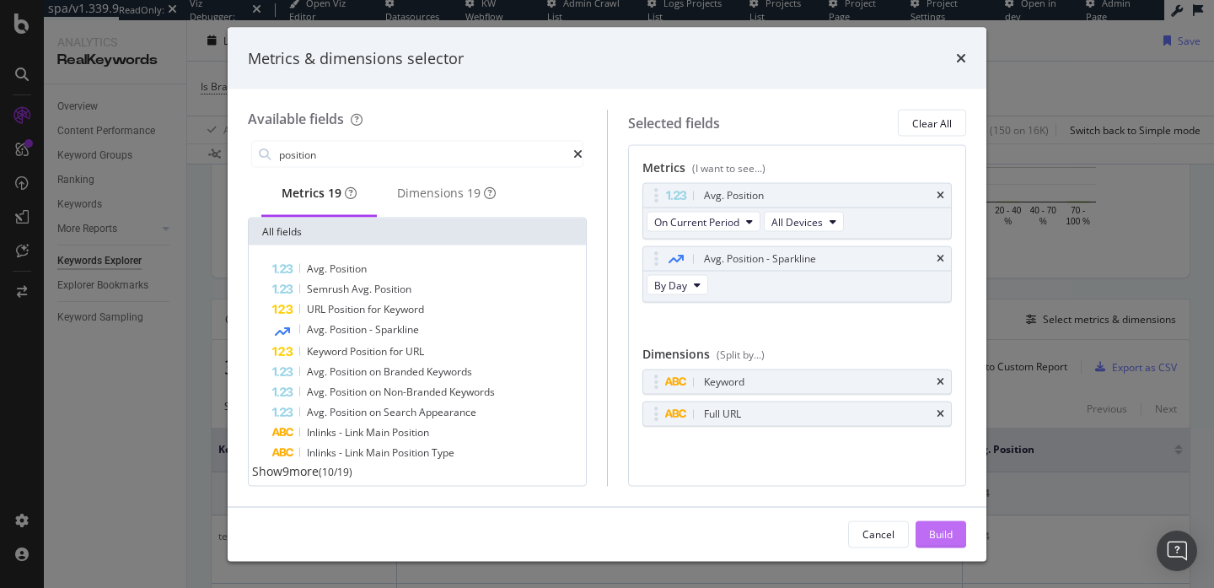
click at [950, 533] on div "Build" at bounding box center [941, 533] width 24 height 14
